Goal: Information Seeking & Learning: Learn about a topic

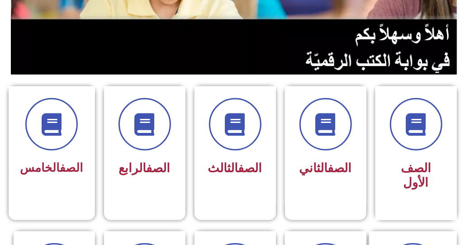
scroll to position [217, 0]
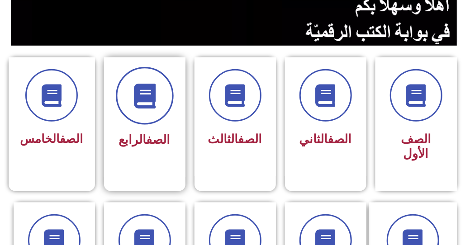
click at [141, 84] on icon at bounding box center [144, 96] width 25 height 25
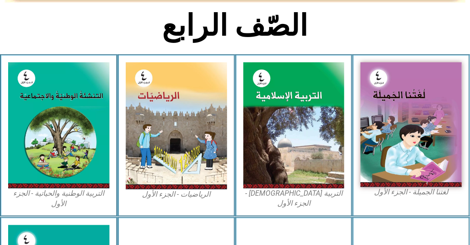
scroll to position [231, 0]
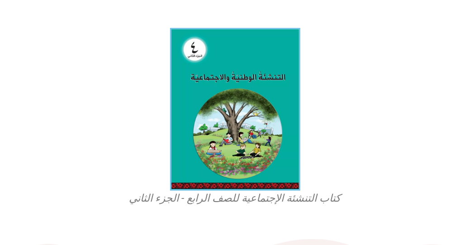
scroll to position [333, 0]
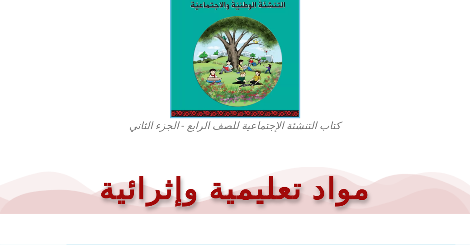
click at [272, 119] on figcaption "كتاب التنشئة الإجتماعية للصف الرابع - الجزء الثاني" at bounding box center [235, 126] width 217 height 14
click at [240, 119] on figcaption "كتاب التنشئة الإجتماعية للصف الرابع - الجزء الثاني" at bounding box center [235, 126] width 217 height 14
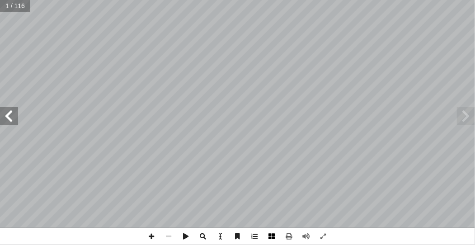
click at [272, 233] on span at bounding box center [272, 236] width 17 height 17
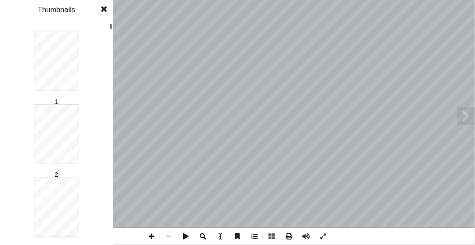
click at [112, 34] on div at bounding box center [110, 134] width 3 height 221
click at [110, 25] on div at bounding box center [110, 134] width 3 height 221
click at [109, 94] on div "1 2 3 4 5 6 7 8 9 10 11 12 13 14 15 16 17 18 19 20 21 22 23 24 25 26 27 28 29 3…" at bounding box center [56, 134] width 113 height 222
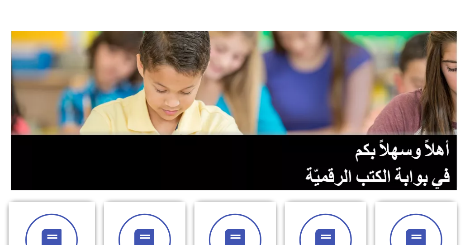
scroll to position [116, 0]
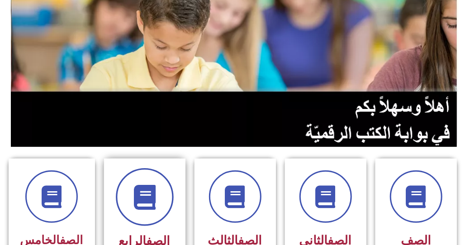
click at [132, 188] on icon at bounding box center [144, 197] width 25 height 25
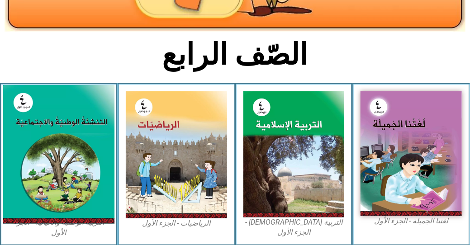
scroll to position [246, 0]
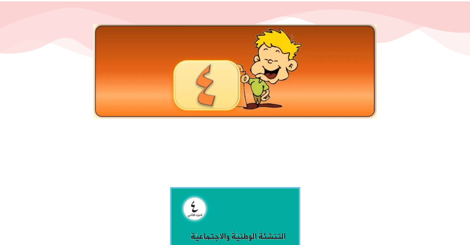
scroll to position [145, 0]
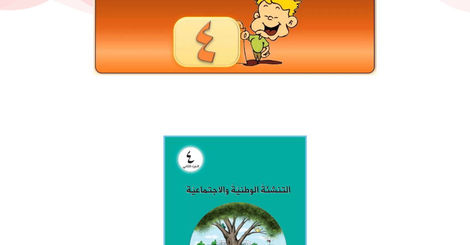
click at [272, 180] on img at bounding box center [234, 225] width 143 height 179
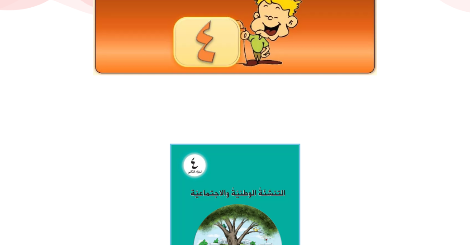
click at [203, 46] on img at bounding box center [234, 28] width 283 height 94
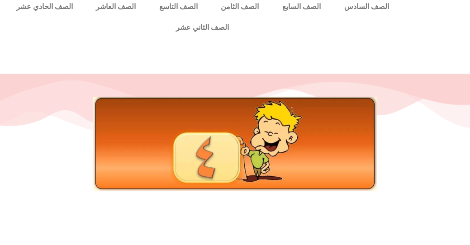
scroll to position [0, 0]
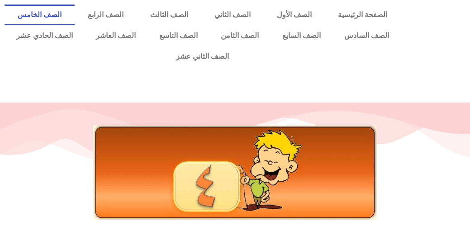
click at [75, 20] on link "الصف الخامس" at bounding box center [40, 15] width 70 height 21
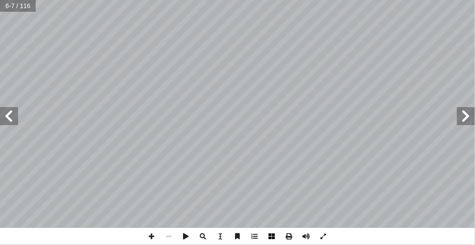
click at [271, 237] on span at bounding box center [272, 236] width 17 height 17
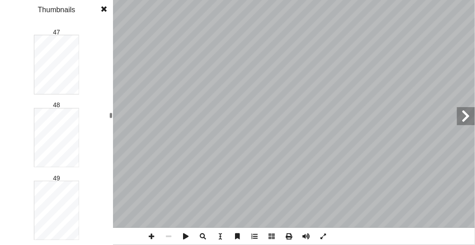
click at [112, 118] on div at bounding box center [110, 116] width 3 height 6
click at [112, 148] on div at bounding box center [110, 151] width 3 height 6
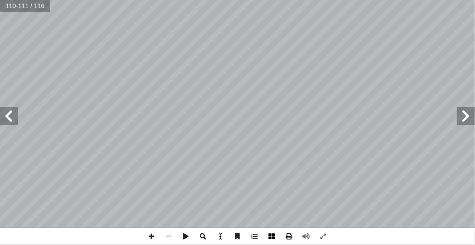
click at [271, 238] on span at bounding box center [272, 236] width 17 height 17
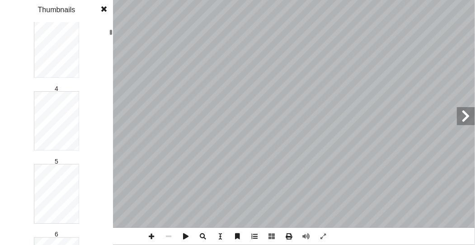
click at [110, 5] on div "1 2 3 4 5 6 7 8 9 10 11 12 13 14 15 16 17 18 19 20 21 22 23 24 25 26 27 28 29 3…" at bounding box center [56, 122] width 113 height 245
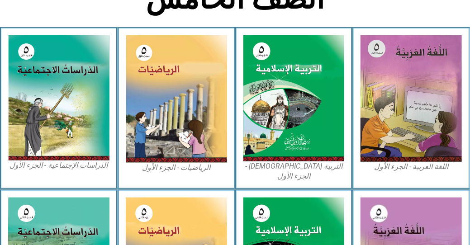
scroll to position [260, 0]
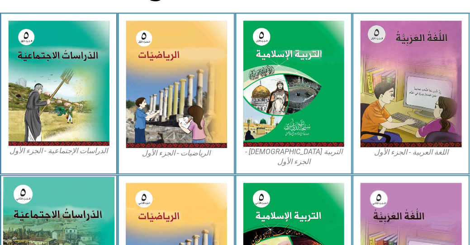
click at [56, 177] on img at bounding box center [58, 245] width 111 height 137
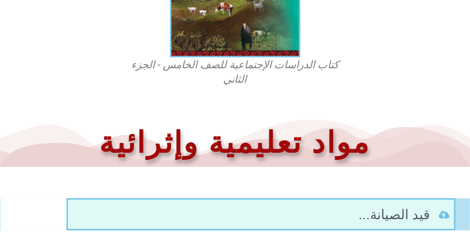
scroll to position [431, 0]
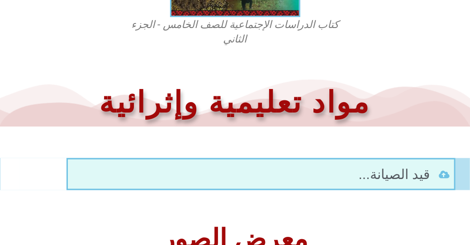
click at [236, 18] on figcaption "كتاب الدراسات الإجتماعية للصف الخامس - الجزء الثاني" at bounding box center [235, 32] width 217 height 29
click at [245, 18] on figcaption "كتاب الدراسات الإجتماعية للصف الخامس - الجزء الثاني" at bounding box center [235, 32] width 217 height 29
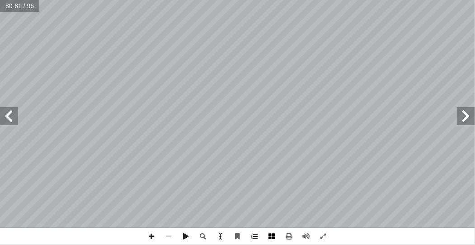
click at [274, 236] on span at bounding box center [272, 236] width 17 height 17
